Goal: Find specific page/section: Find specific page/section

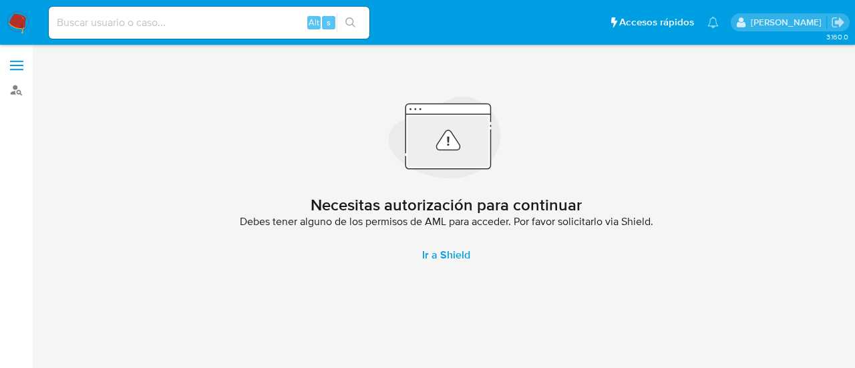
click at [200, 21] on input at bounding box center [209, 22] width 321 height 17
click at [155, 27] on input at bounding box center [209, 22] width 321 height 17
paste input "1170237959"
type input "1170237959"
click at [22, 86] on link "Buscador de personas" at bounding box center [79, 89] width 159 height 21
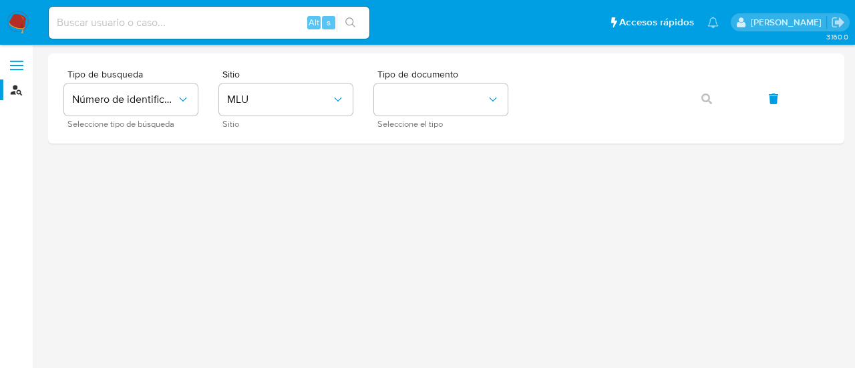
click at [103, 14] on input at bounding box center [209, 22] width 321 height 17
paste input "1170237959"
type input "1170237959"
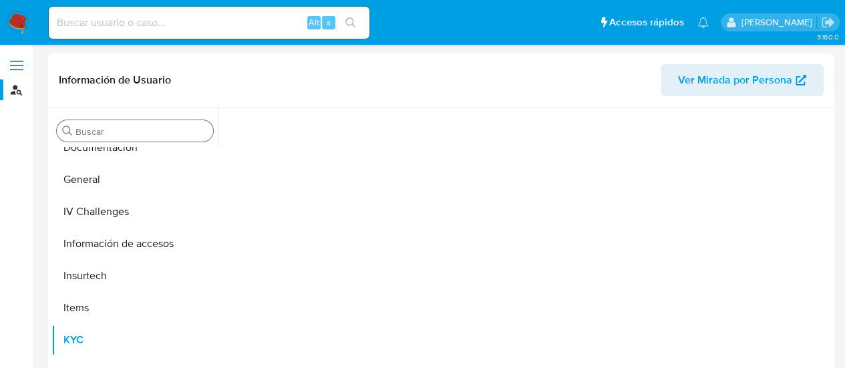
scroll to position [276, 0]
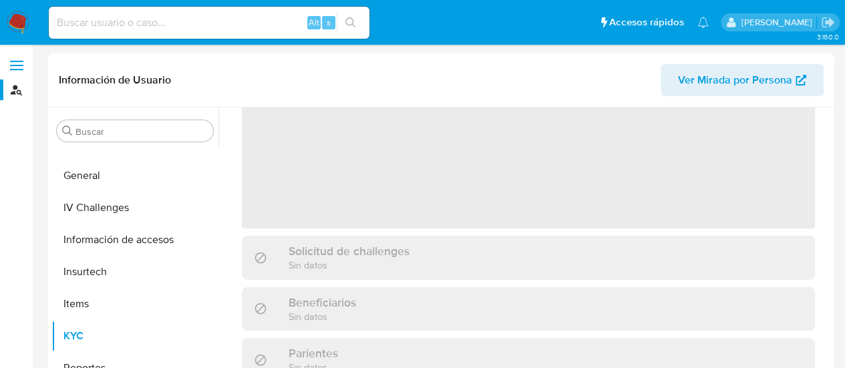
select select "10"
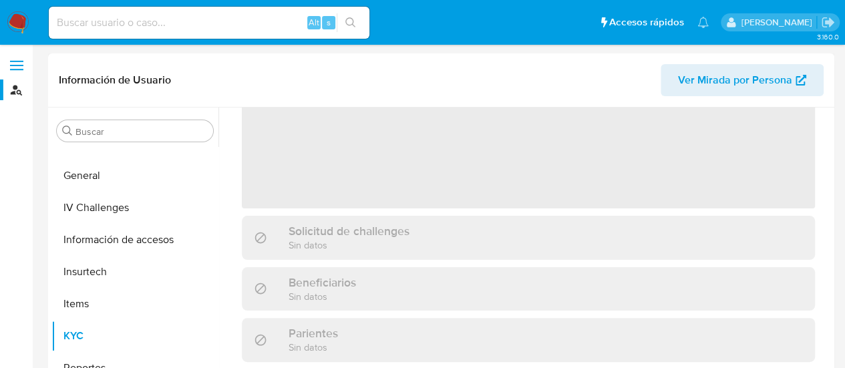
scroll to position [134, 0]
